Goal: Task Accomplishment & Management: Manage account settings

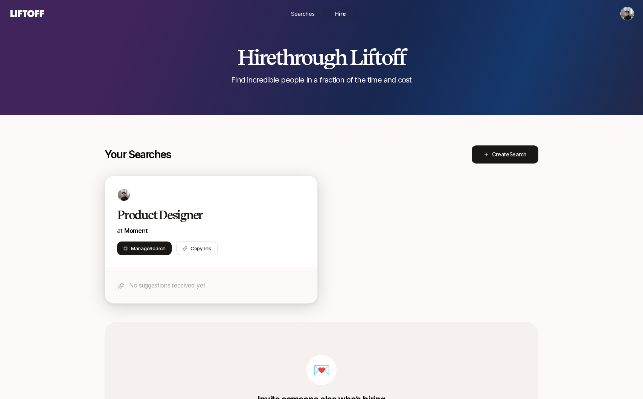
click at [163, 223] on div "Product Designer at Moment" at bounding box center [211, 221] width 188 height 28
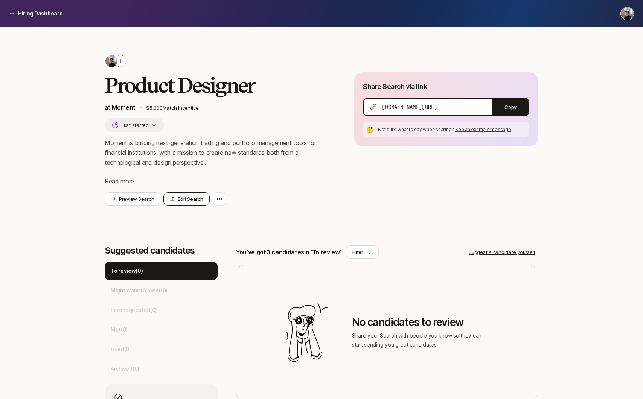
click at [200, 199] on button "Edit Search" at bounding box center [186, 199] width 46 height 14
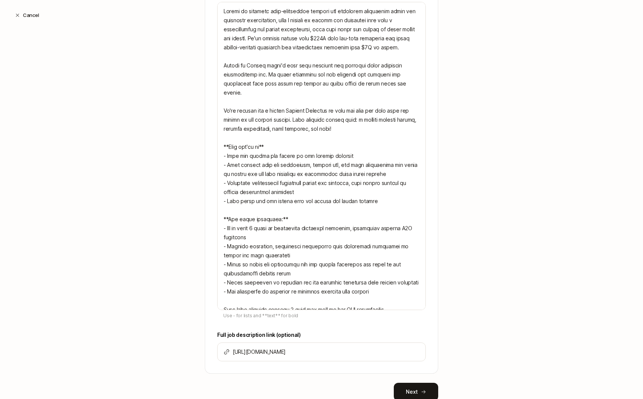
scroll to position [317, 0]
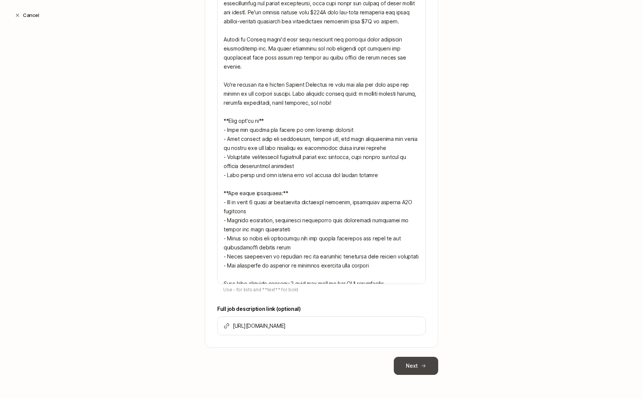
click at [419, 358] on button "Next" at bounding box center [416, 366] width 44 height 18
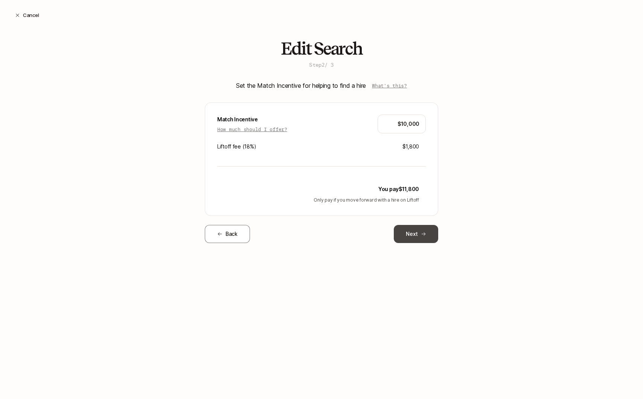
type input "$10,000"
click at [411, 237] on button "Next" at bounding box center [416, 234] width 44 height 18
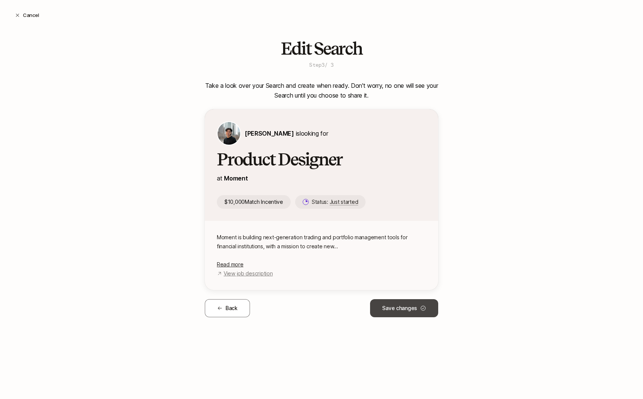
click at [417, 312] on button "Save changes" at bounding box center [404, 308] width 68 height 18
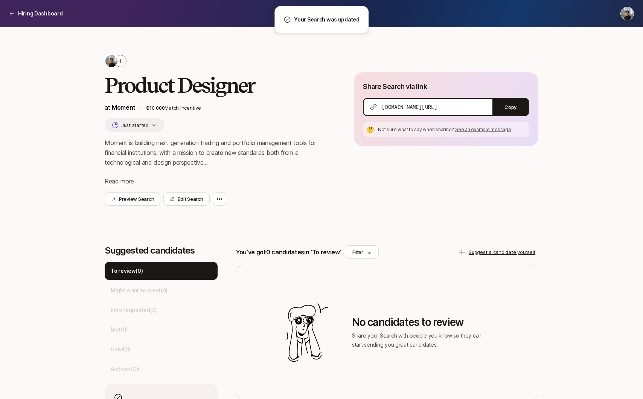
click at [72, 170] on div "Product Designer at Moment $10,000 Match Incentive Just started Moment is build…" at bounding box center [321, 243] width 643 height 433
click at [41, 14] on p "Hiring Dashboard" at bounding box center [40, 13] width 45 height 9
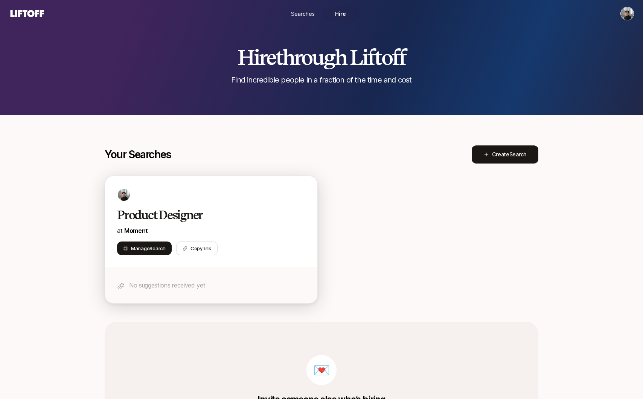
click at [151, 197] on div at bounding box center [211, 195] width 188 height 14
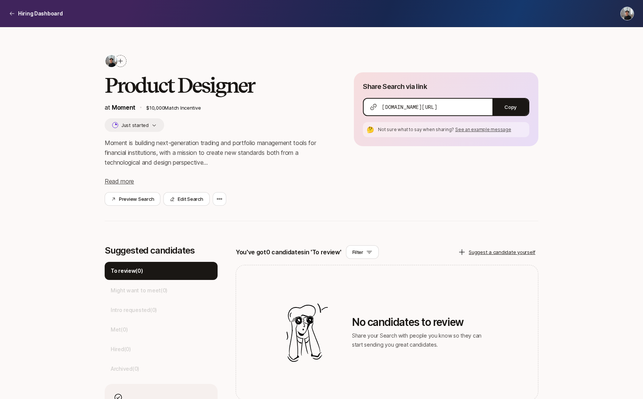
click at [107, 62] on img at bounding box center [111, 61] width 12 height 12
click at [625, 14] on html "Hiring Dashboard Hiring Dashboard Product Designer at Moment $10,000 Match Ince…" at bounding box center [321, 199] width 643 height 399
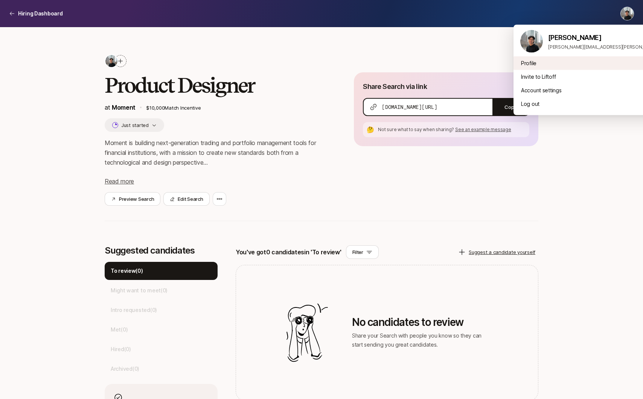
click at [534, 58] on div "Profile" at bounding box center [607, 63] width 186 height 14
